Goal: Task Accomplishment & Management: Use online tool/utility

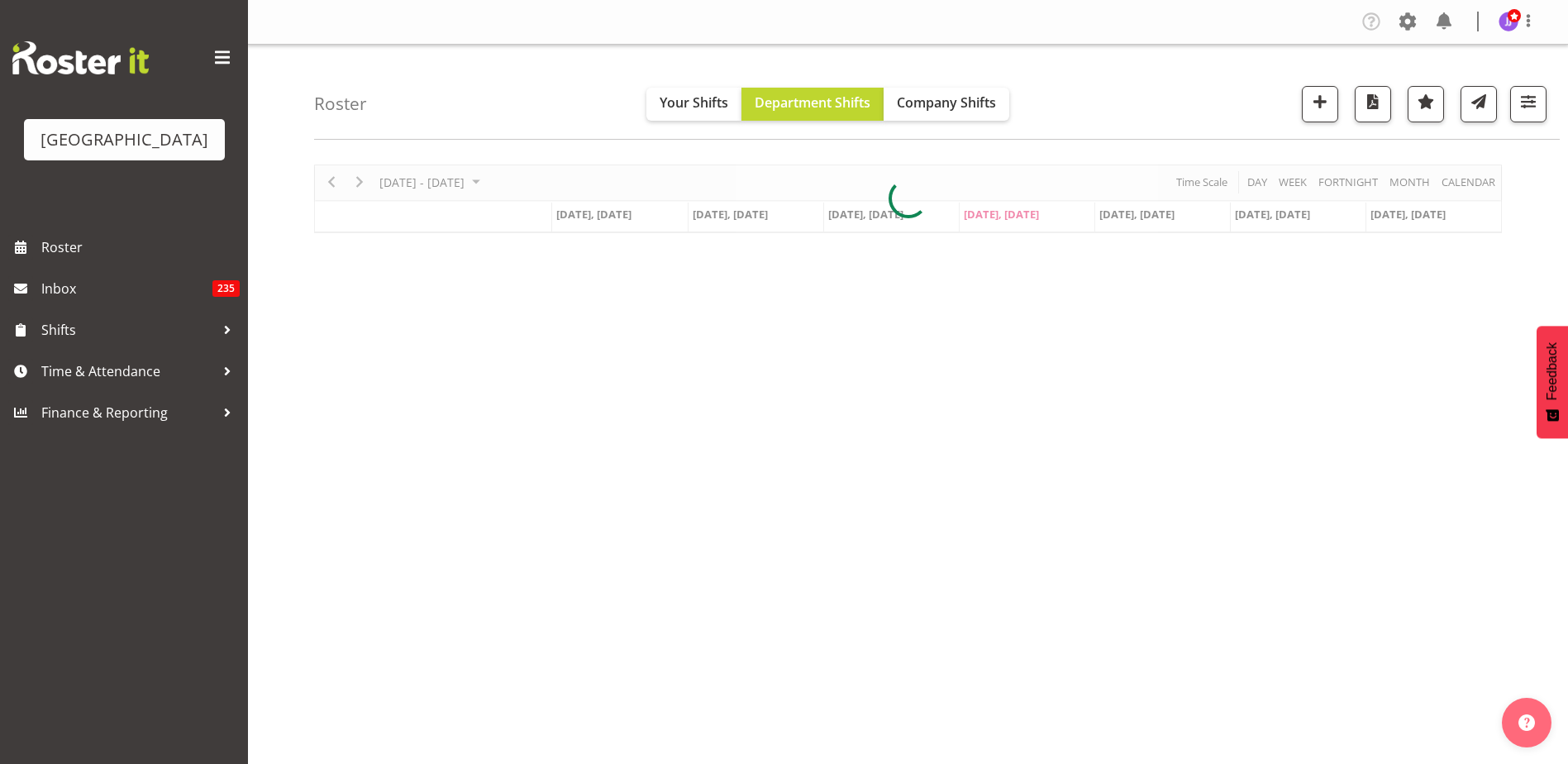
select select "role"
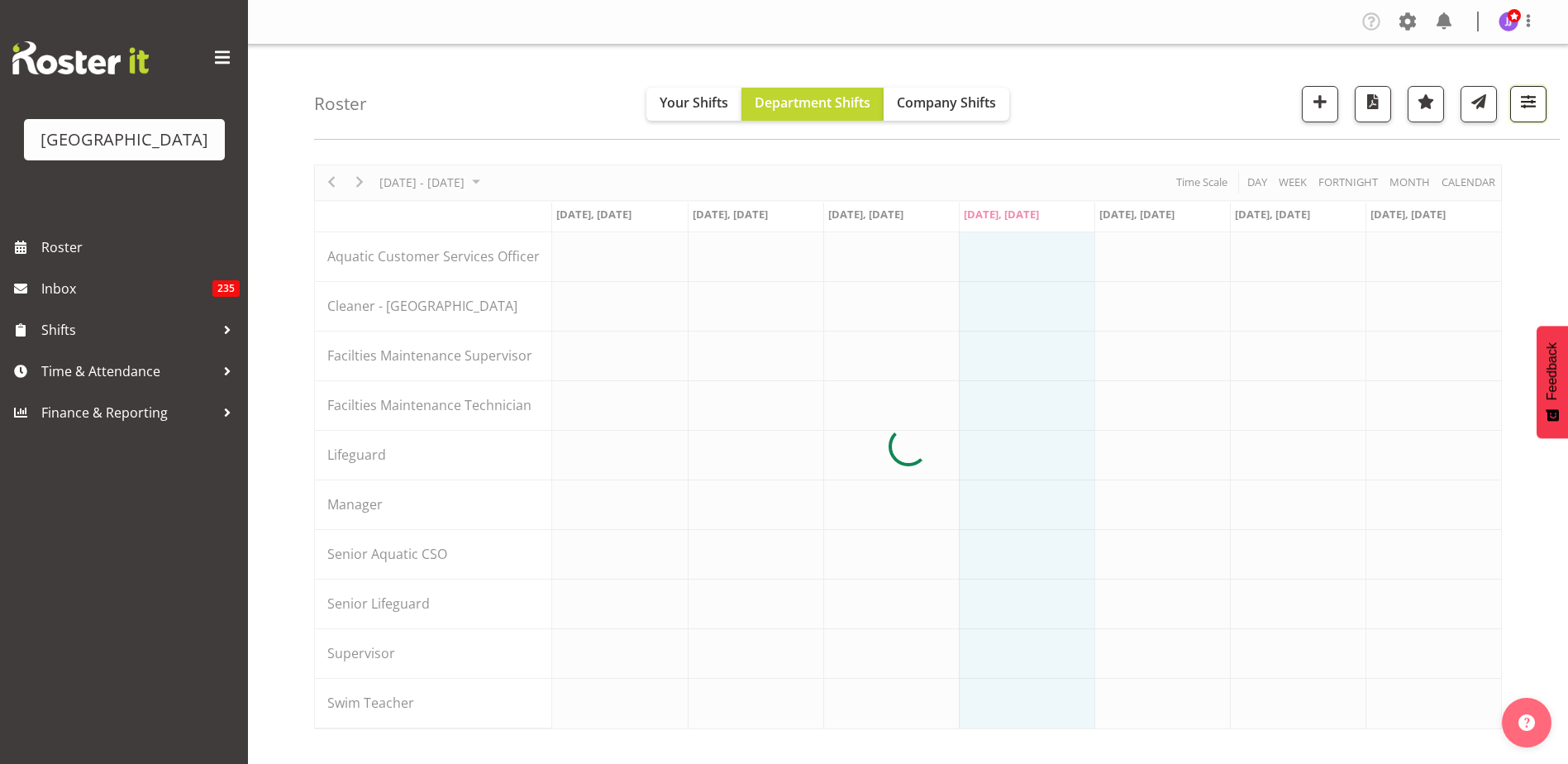
click at [1537, 95] on span "button" at bounding box center [1528, 102] width 22 height 22
click at [1485, 141] on button "All Locations" at bounding box center [1428, 155] width 209 height 36
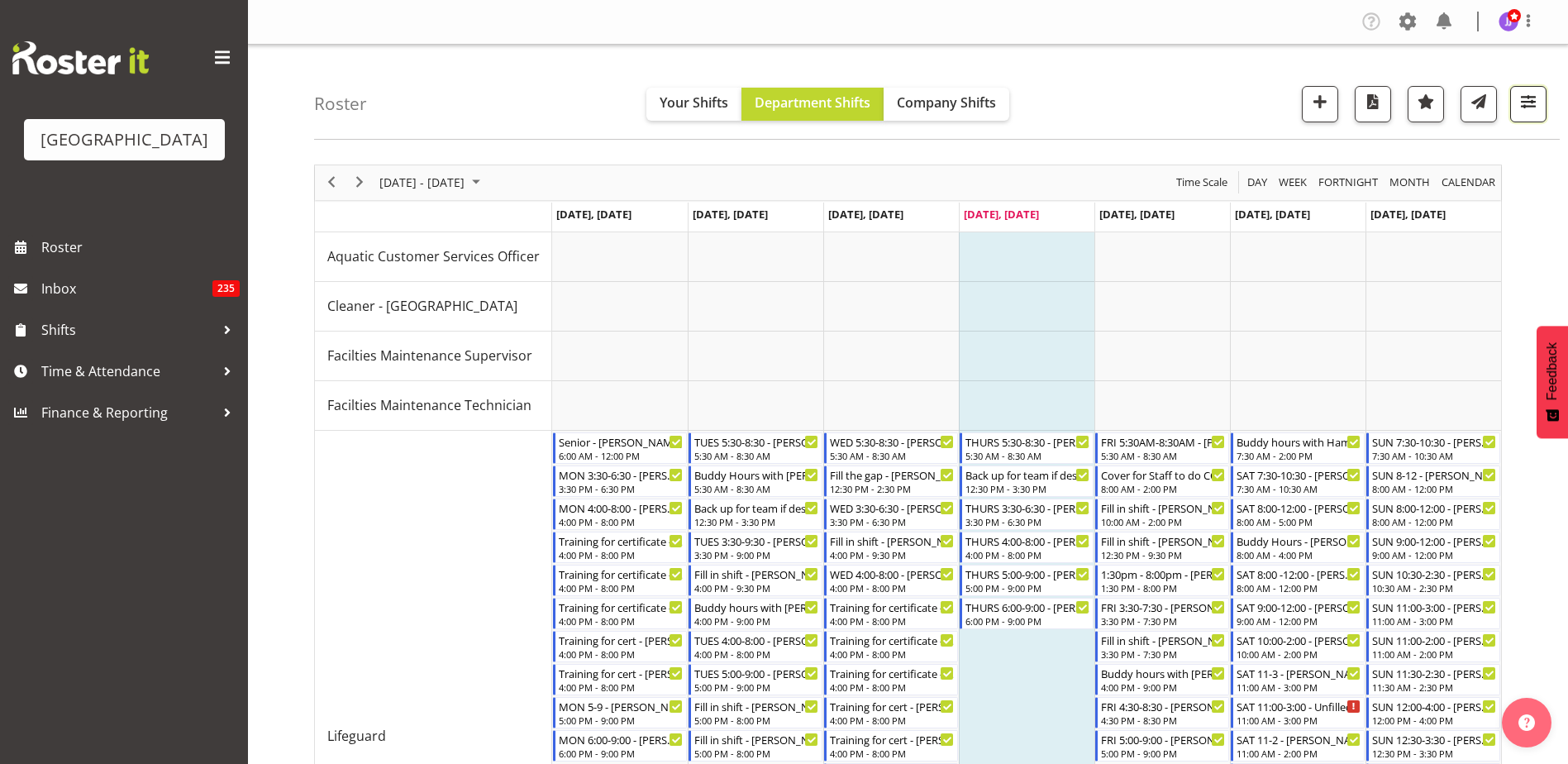
click at [1520, 111] on span "button" at bounding box center [1528, 102] width 22 height 22
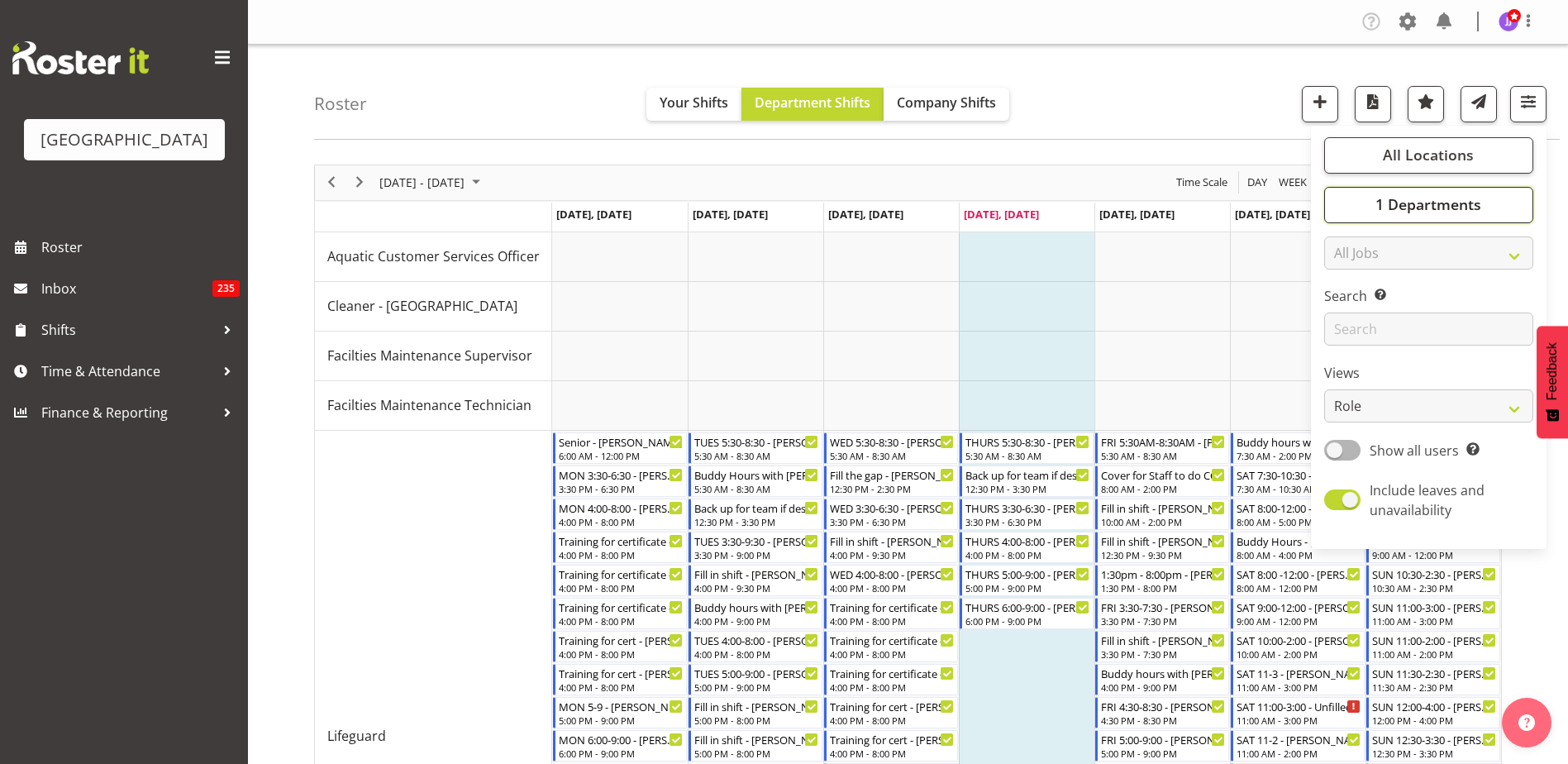
click at [1423, 206] on span "1 Departments" at bounding box center [1428, 205] width 105 height 20
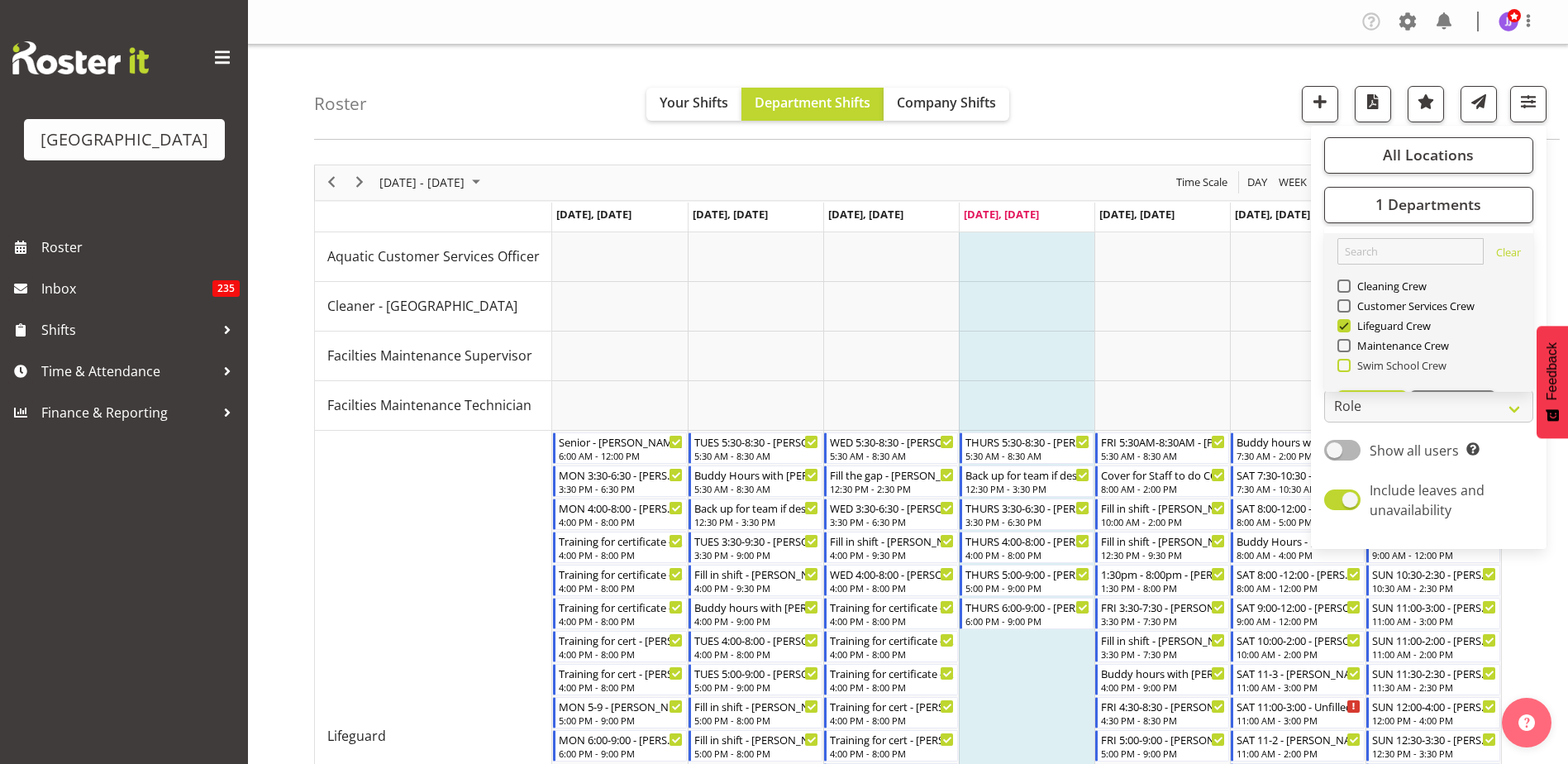
click at [1351, 365] on span "Swim School Crew" at bounding box center [1399, 365] width 96 height 14
click at [1348, 365] on input "Swim School Crew" at bounding box center [1343, 365] width 11 height 11
checkbox input "true"
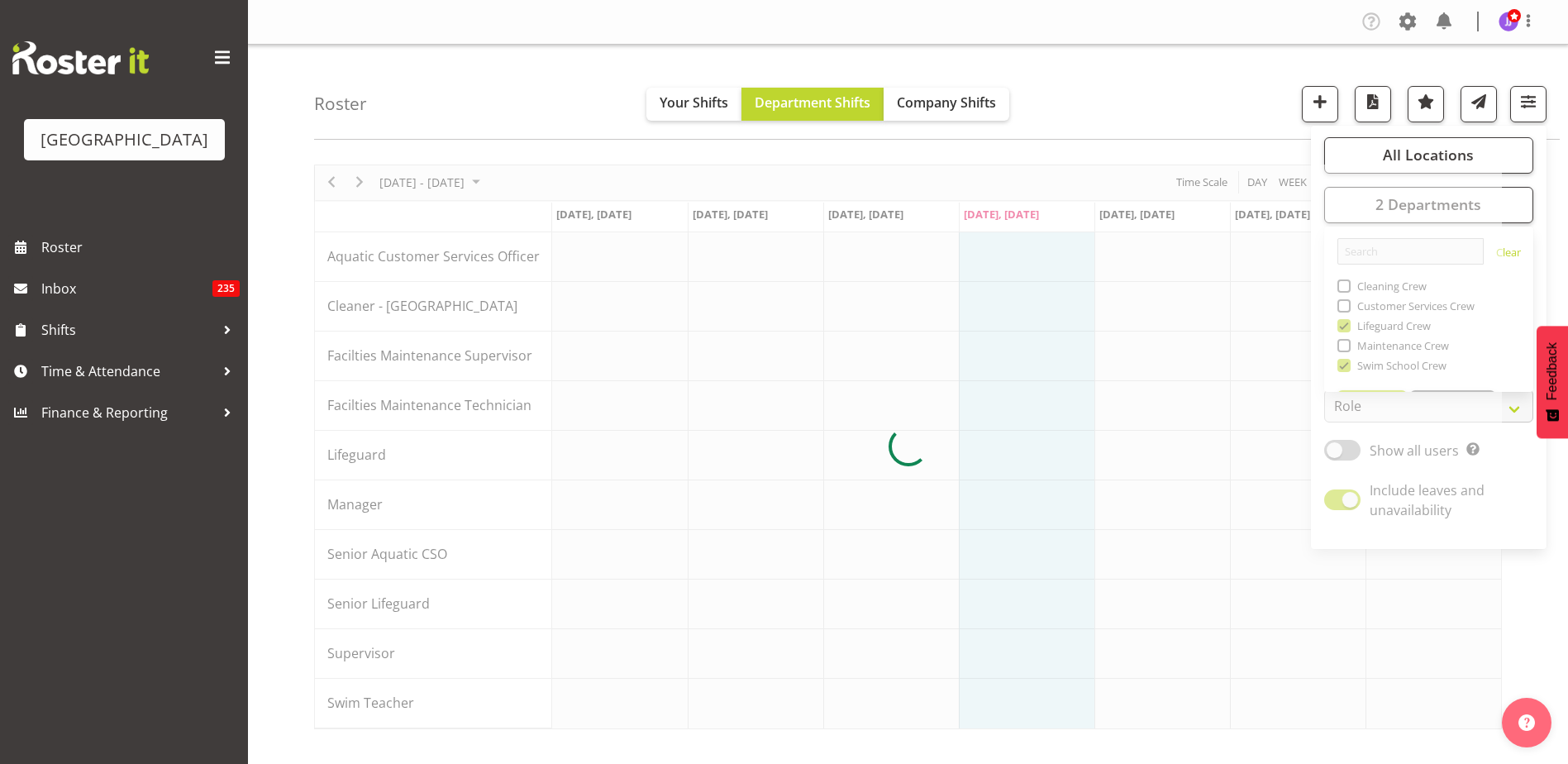
click at [1554, 198] on div "[DATE] - [DATE] [DATE] Day Week Fortnight Month calendar Month Agenda Time Scal…" at bounding box center [941, 483] width 1254 height 661
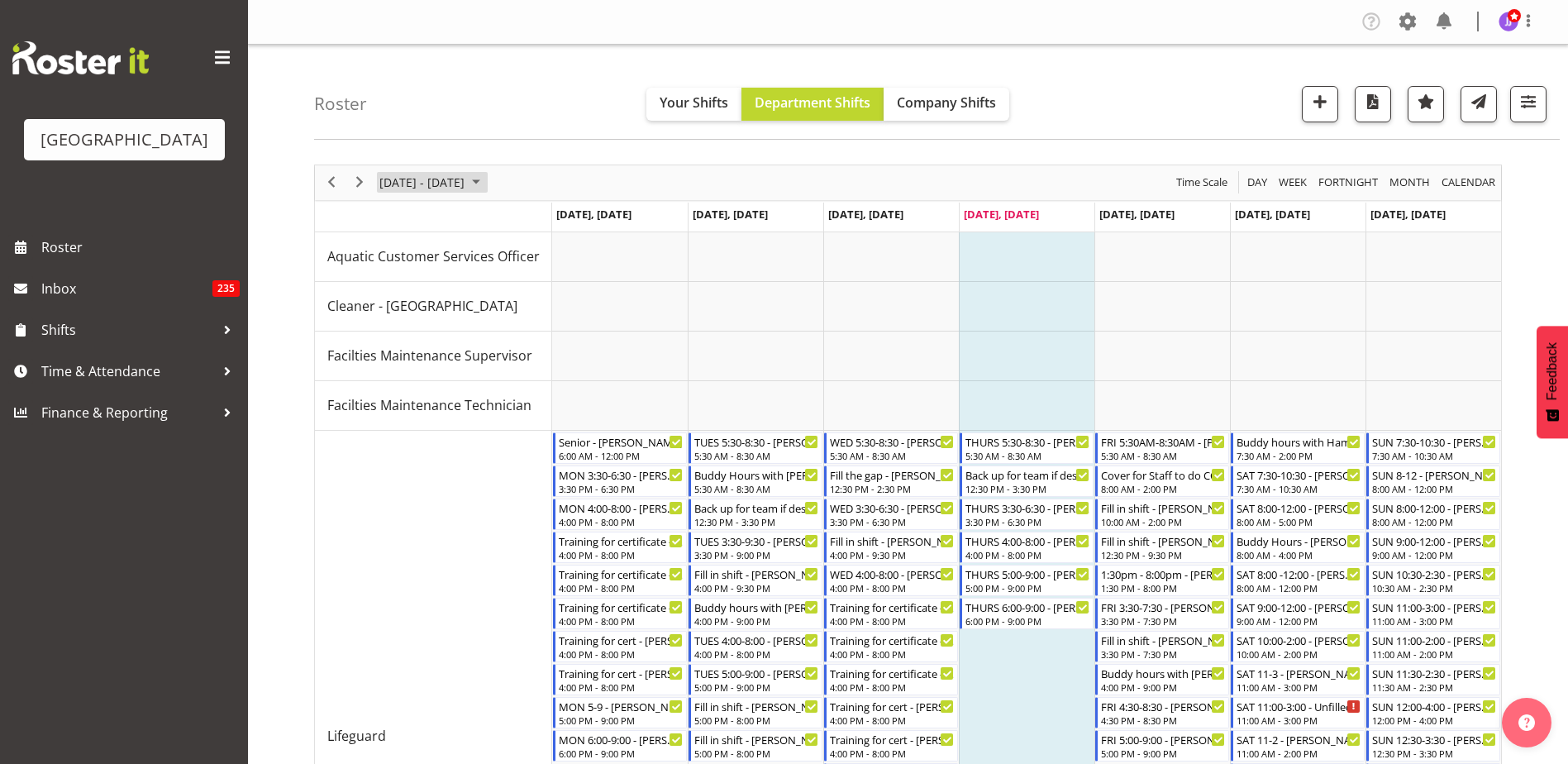
click at [467, 186] on span "[DATE] - [DATE]" at bounding box center [421, 182] width 88 height 21
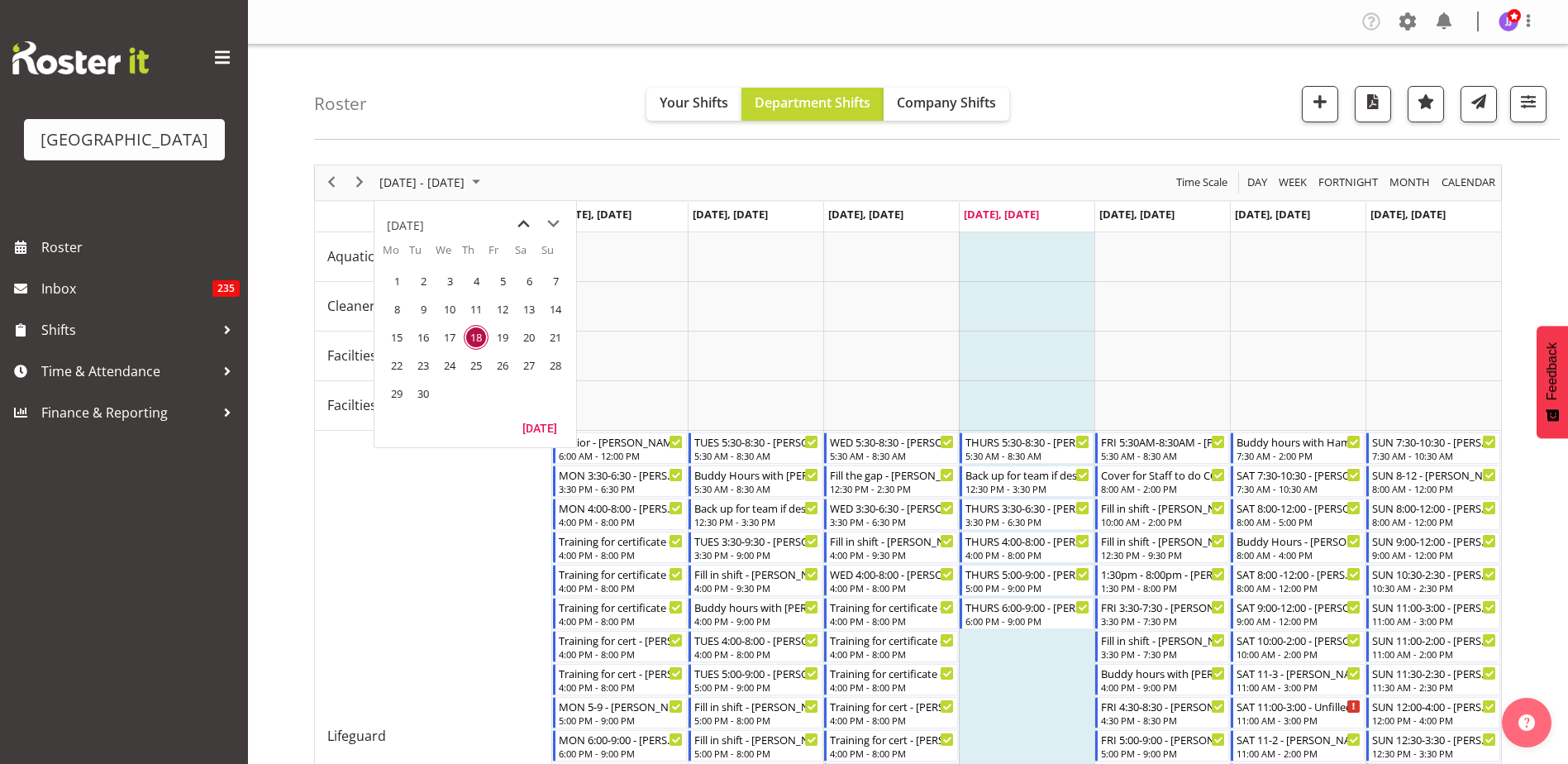
click at [522, 224] on span "previous month" at bounding box center [523, 223] width 29 height 30
click at [521, 224] on span "previous month" at bounding box center [523, 223] width 29 height 30
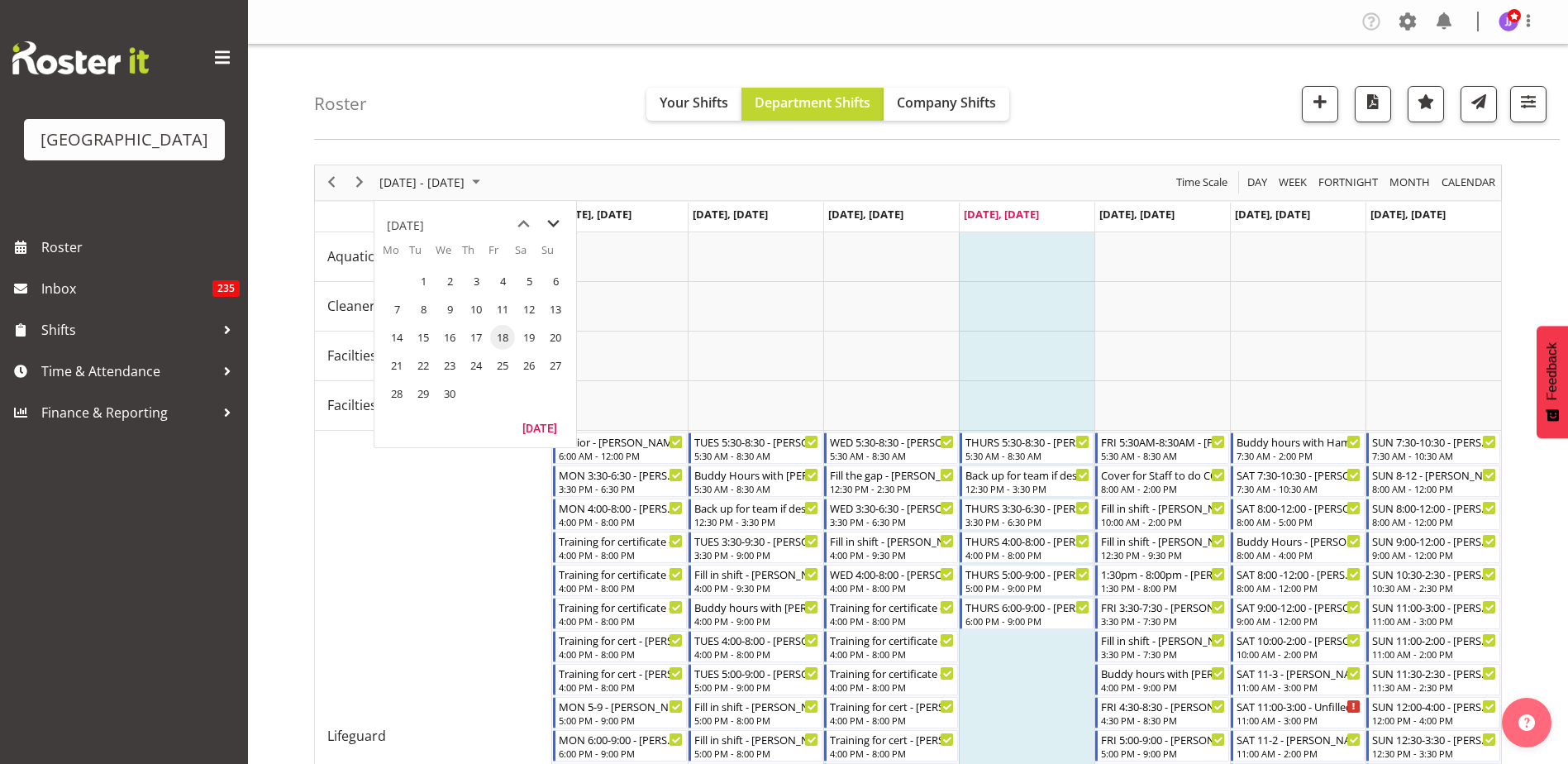
click at [550, 228] on span "next month" at bounding box center [553, 223] width 29 height 30
click at [521, 224] on span "previous month" at bounding box center [523, 223] width 29 height 30
drag, startPoint x: 592, startPoint y: 227, endPoint x: 577, endPoint y: 229, distance: 15.1
click at [592, 228] on td "[DATE], [DATE]" at bounding box center [620, 217] width 136 height 30
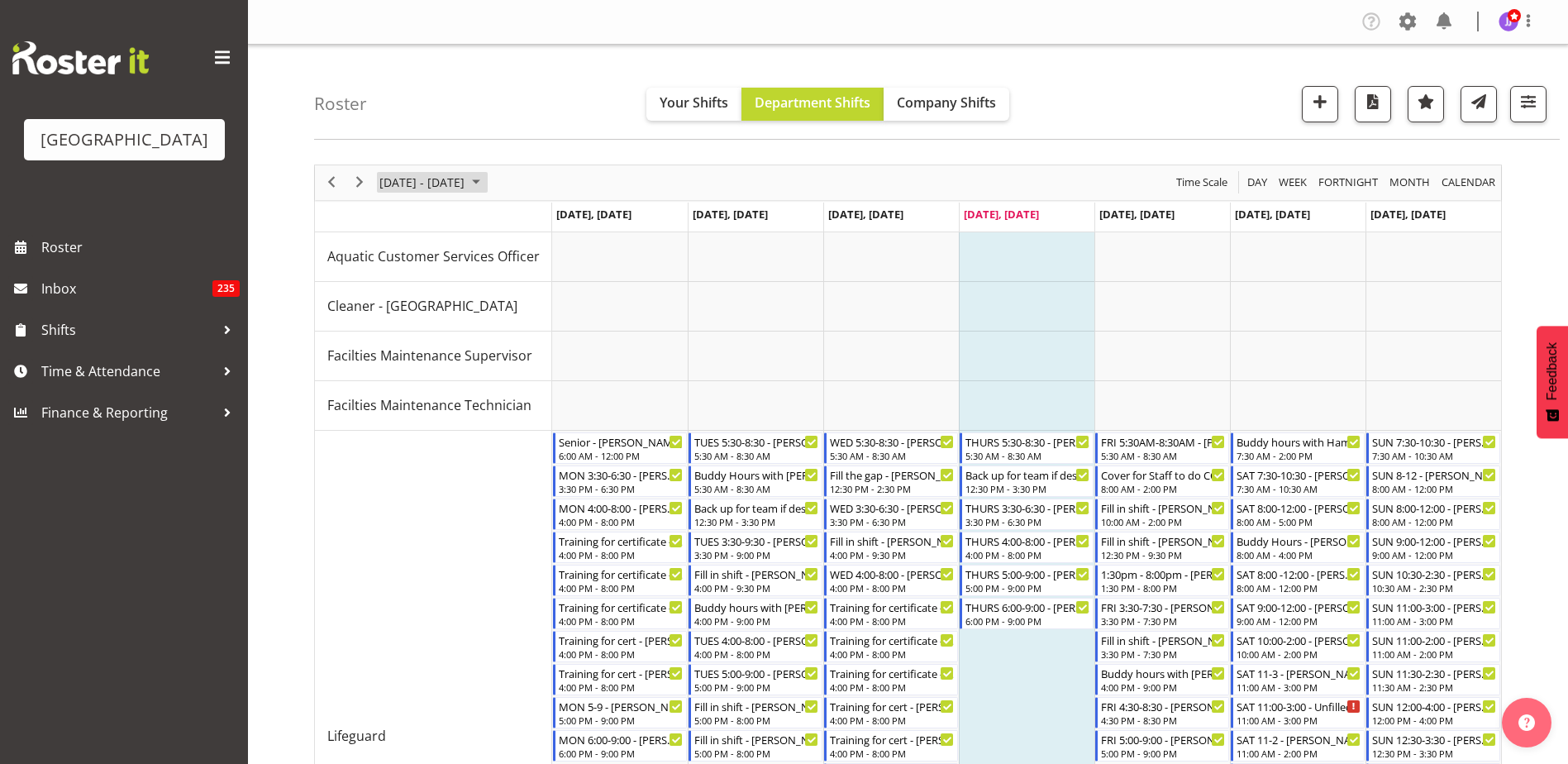
click at [467, 187] on span "[DATE] - [DATE]" at bounding box center [421, 182] width 88 height 21
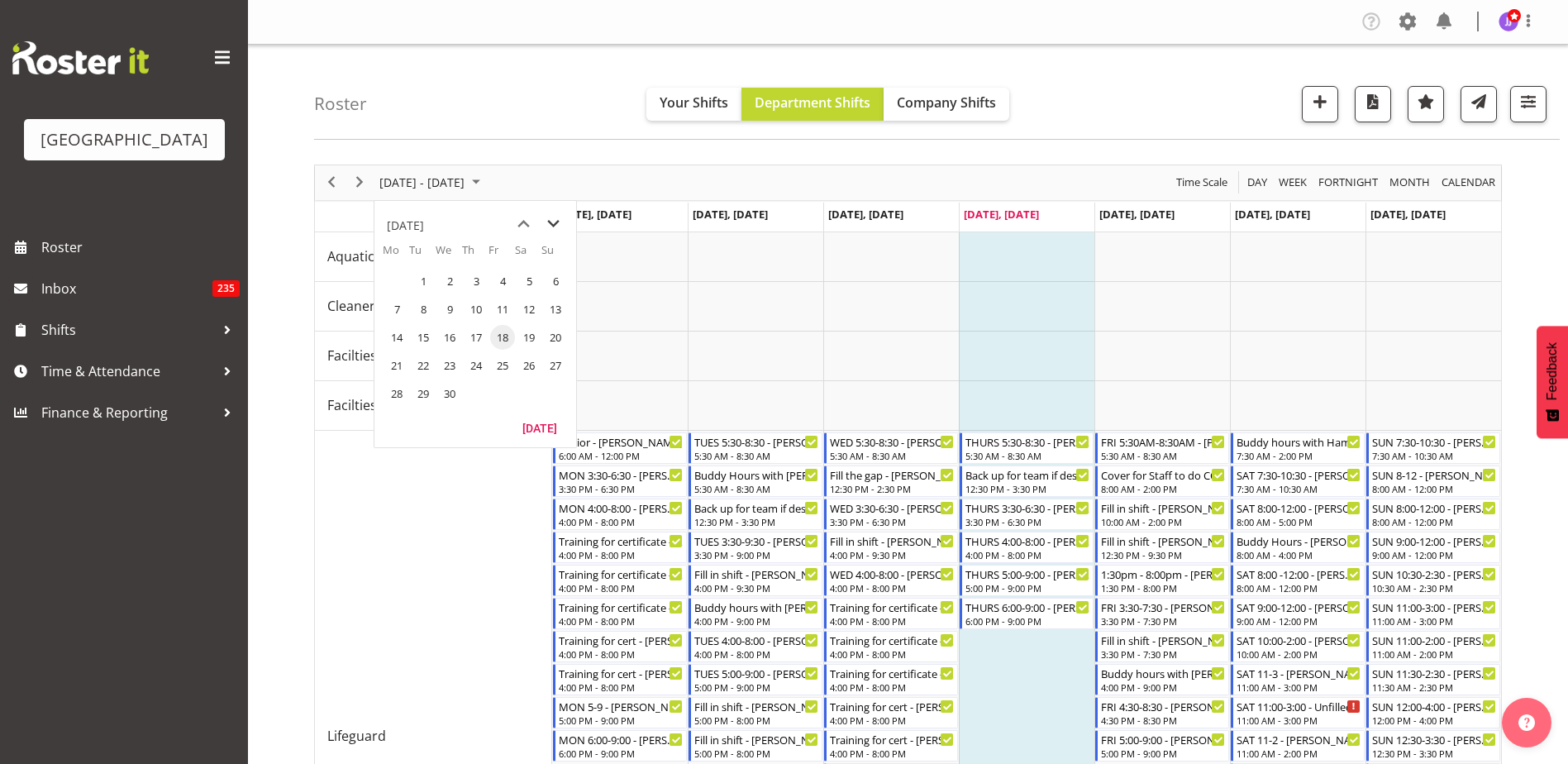
click at [556, 218] on span "next month" at bounding box center [553, 223] width 29 height 30
click at [425, 360] on span "17" at bounding box center [423, 366] width 25 height 25
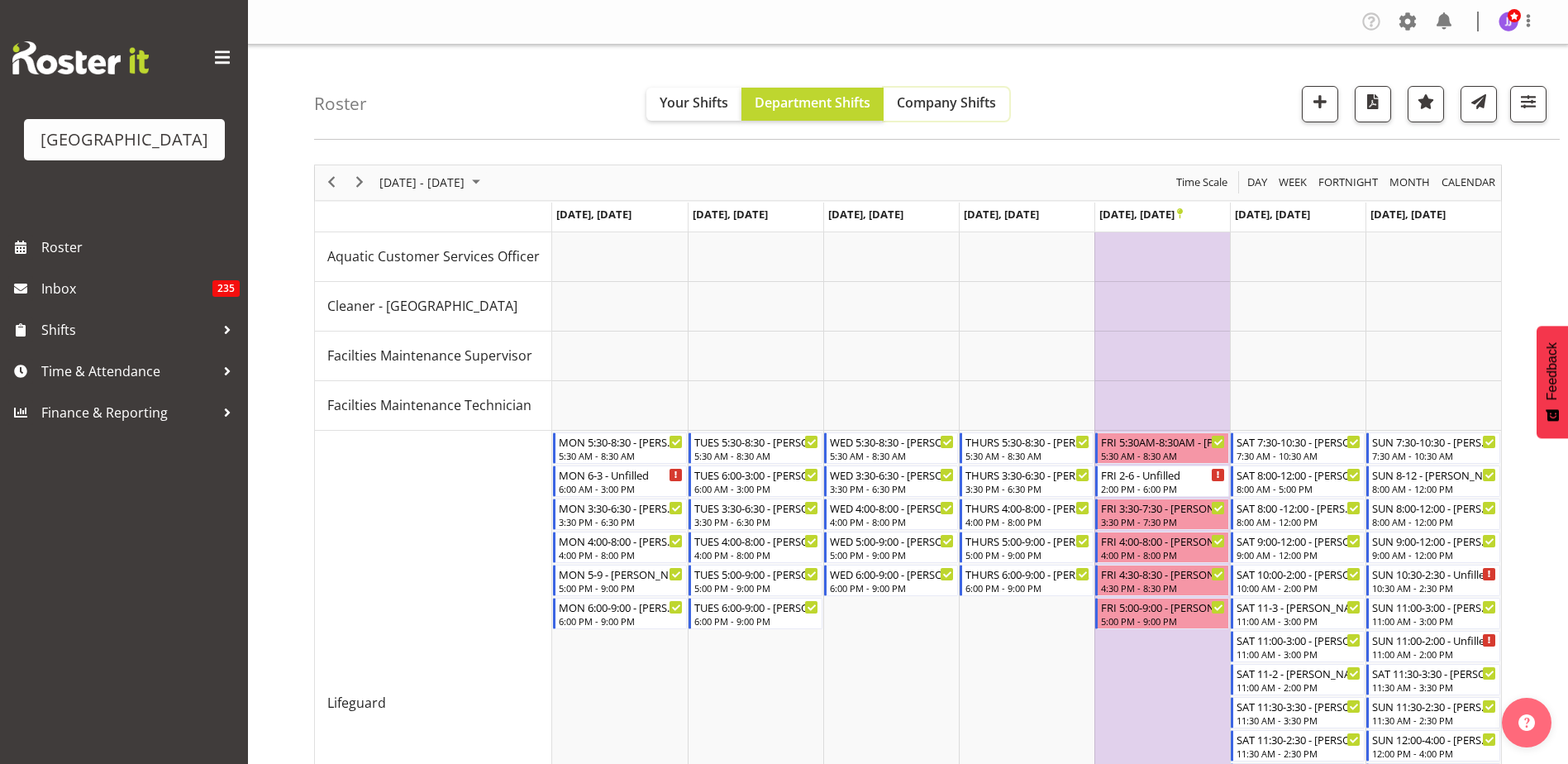
click at [956, 105] on span "Company Shifts" at bounding box center [947, 103] width 99 height 18
